Goal: Navigation & Orientation: Find specific page/section

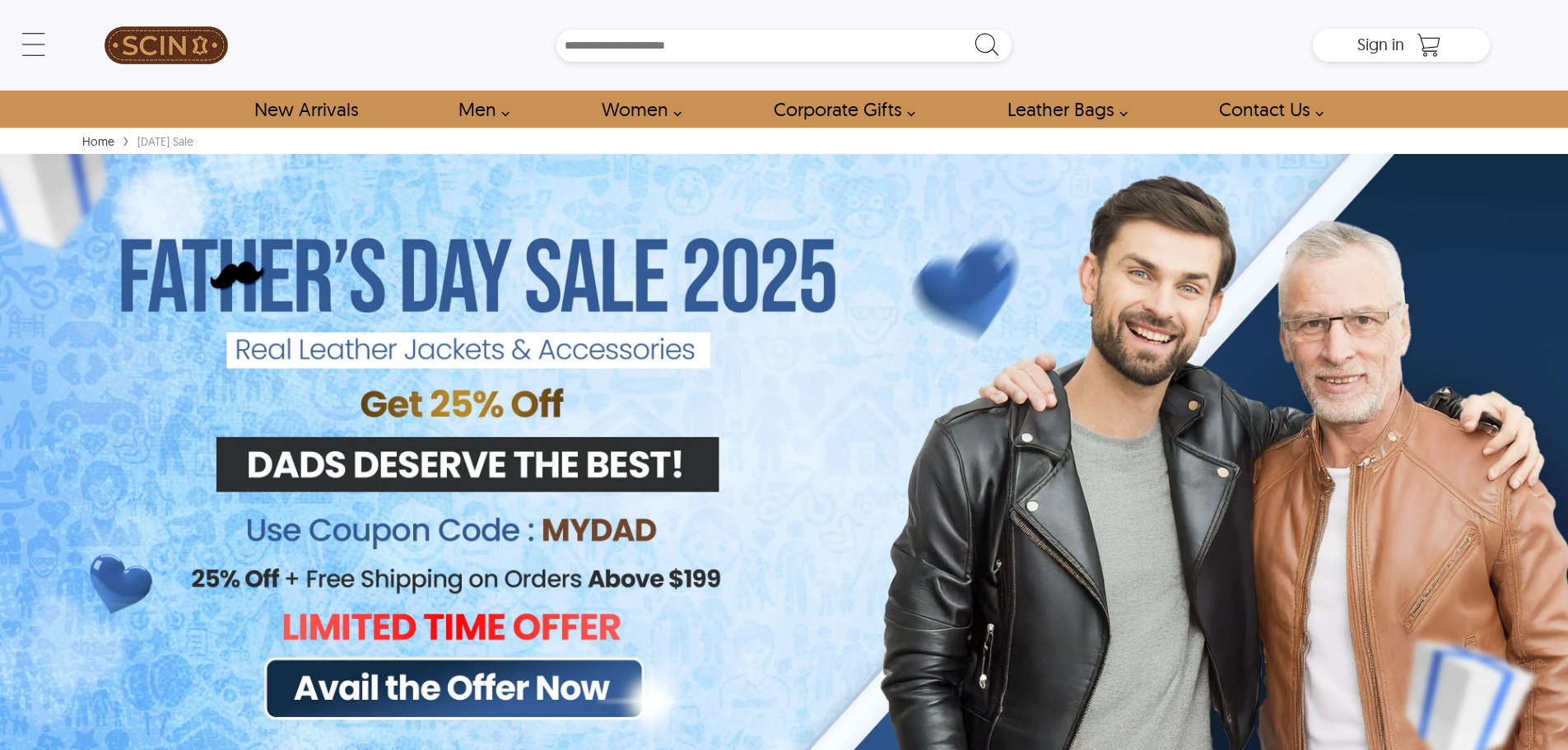
click at [139, 143] on div "Home › [DATE] sale" at bounding box center [783, 140] width 1411 height 18
click at [139, 143] on div "[DATE] sale" at bounding box center [165, 141] width 64 height 16
drag, startPoint x: 135, startPoint y: 145, endPoint x: 220, endPoint y: 143, distance: 85.0
click at [197, 143] on div "[DATE] sale" at bounding box center [165, 141] width 64 height 16
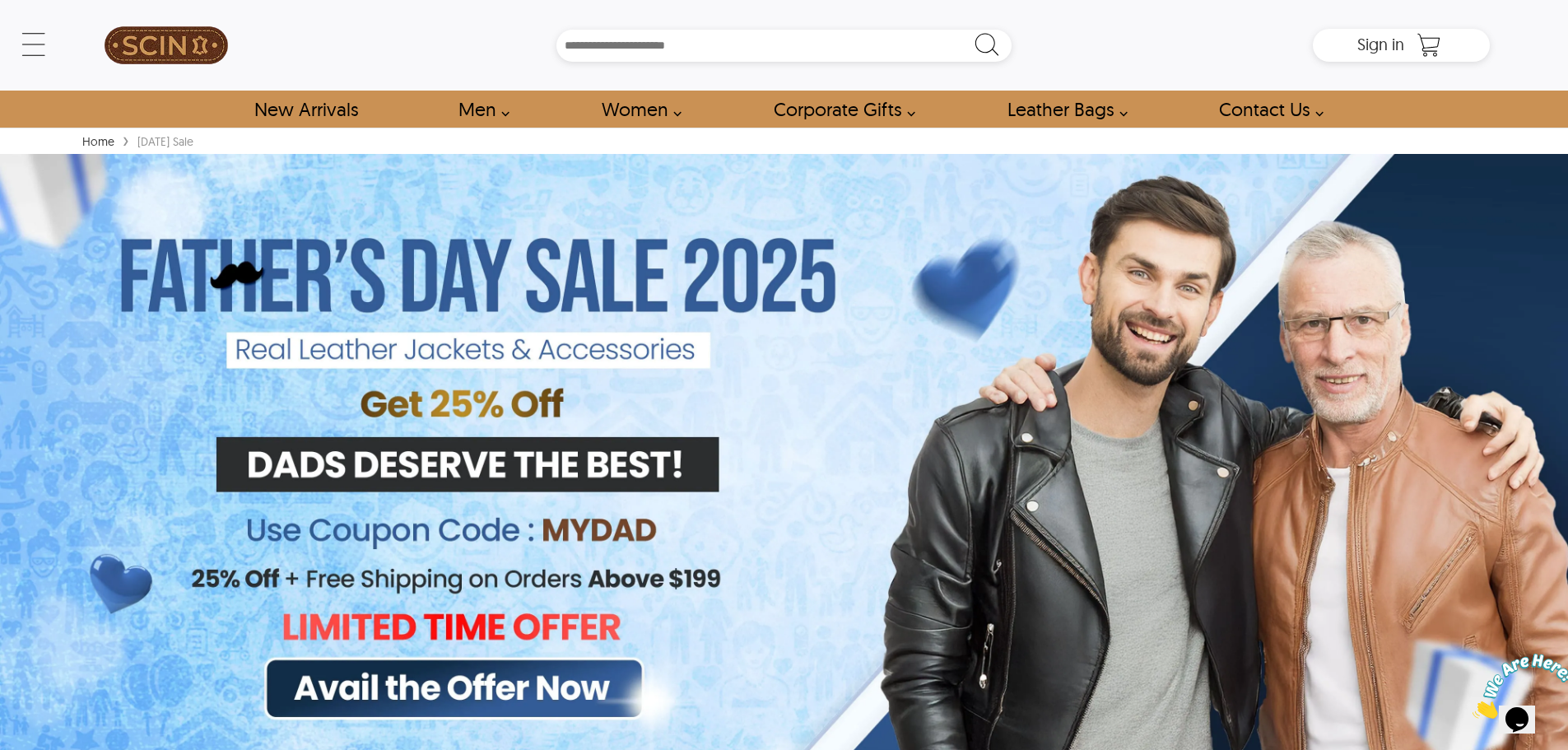
click at [197, 143] on div "[DATE] sale" at bounding box center [165, 141] width 64 height 16
drag, startPoint x: 222, startPoint y: 141, endPoint x: 138, endPoint y: 144, distance: 84.1
click at [138, 144] on div "[DATE] sale" at bounding box center [165, 141] width 64 height 16
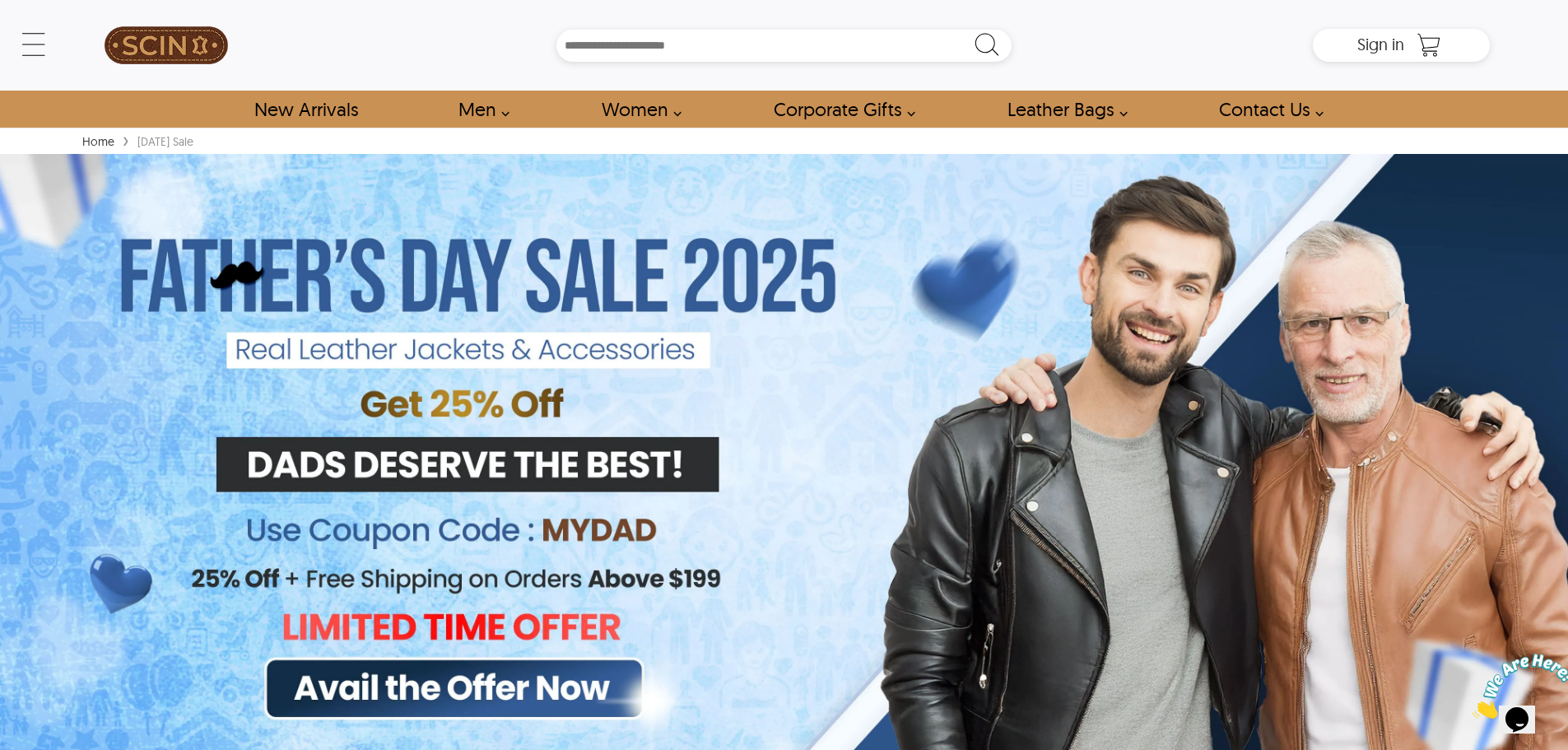
click at [138, 144] on div "[DATE] sale" at bounding box center [165, 141] width 64 height 16
drag, startPoint x: 138, startPoint y: 144, endPoint x: 218, endPoint y: 141, distance: 80.1
click at [197, 141] on div "[DATE] sale" at bounding box center [165, 141] width 64 height 16
